Goal: Check status: Check status

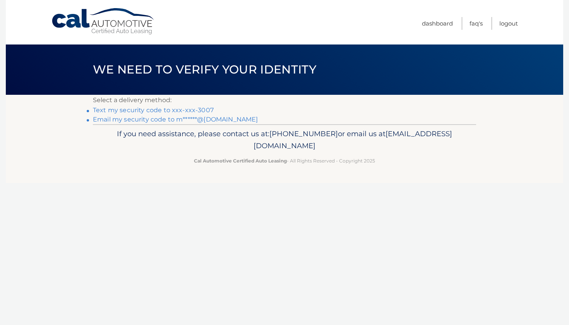
click at [203, 110] on link "Text my security code to xxx-xxx-3007" at bounding box center [153, 109] width 121 height 7
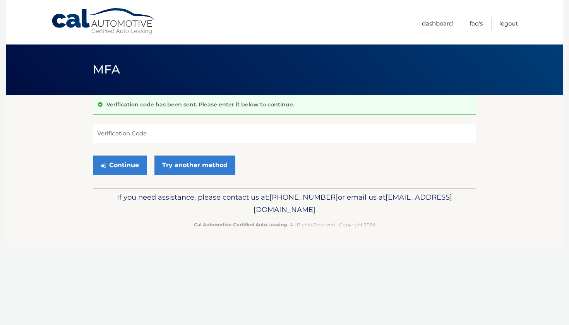
click at [201, 133] on input "Verification Code" at bounding box center [284, 133] width 383 height 19
type input "632397"
click at [121, 163] on button "Continue" at bounding box center [120, 164] width 54 height 19
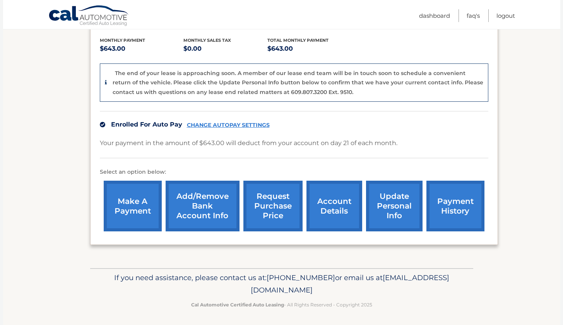
scroll to position [160, 0]
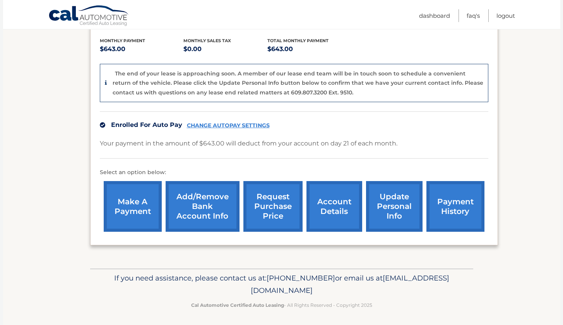
click at [281, 209] on link "request purchase price" at bounding box center [272, 206] width 59 height 51
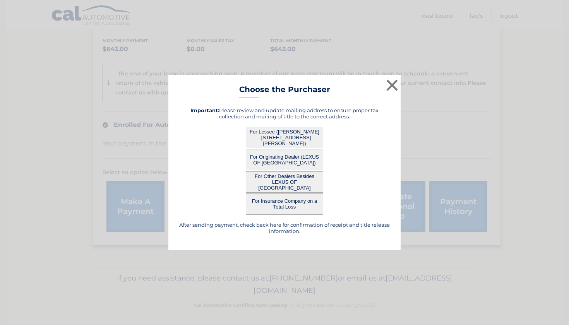
click at [289, 131] on button "For Lessee (SUE BEIN - 36 CARRINGTON DR, , EAST NORTHPORT, NY 11731)" at bounding box center [284, 137] width 77 height 21
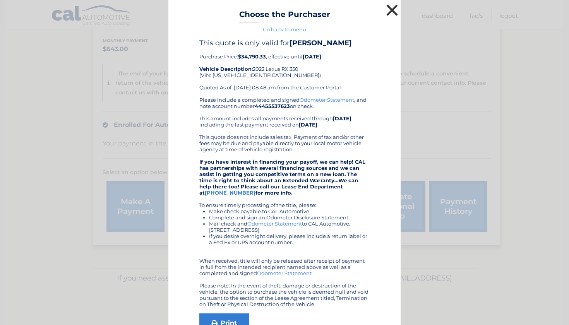
click at [386, 8] on button "×" at bounding box center [391, 9] width 15 height 15
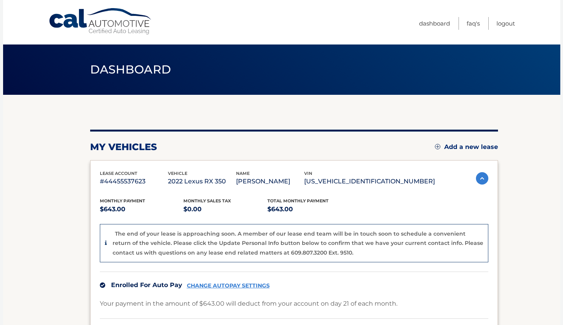
scroll to position [0, 0]
